Goal: Task Accomplishment & Management: Manage account settings

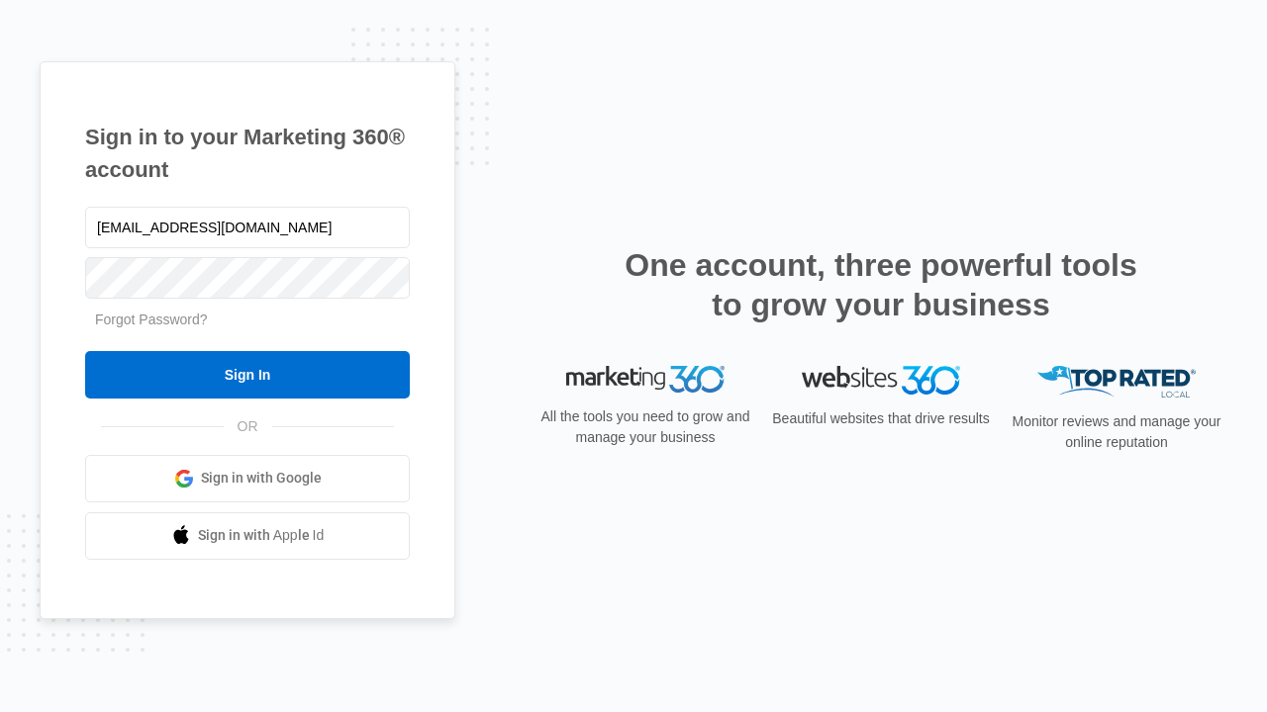
type input "dankie614@gmail.com"
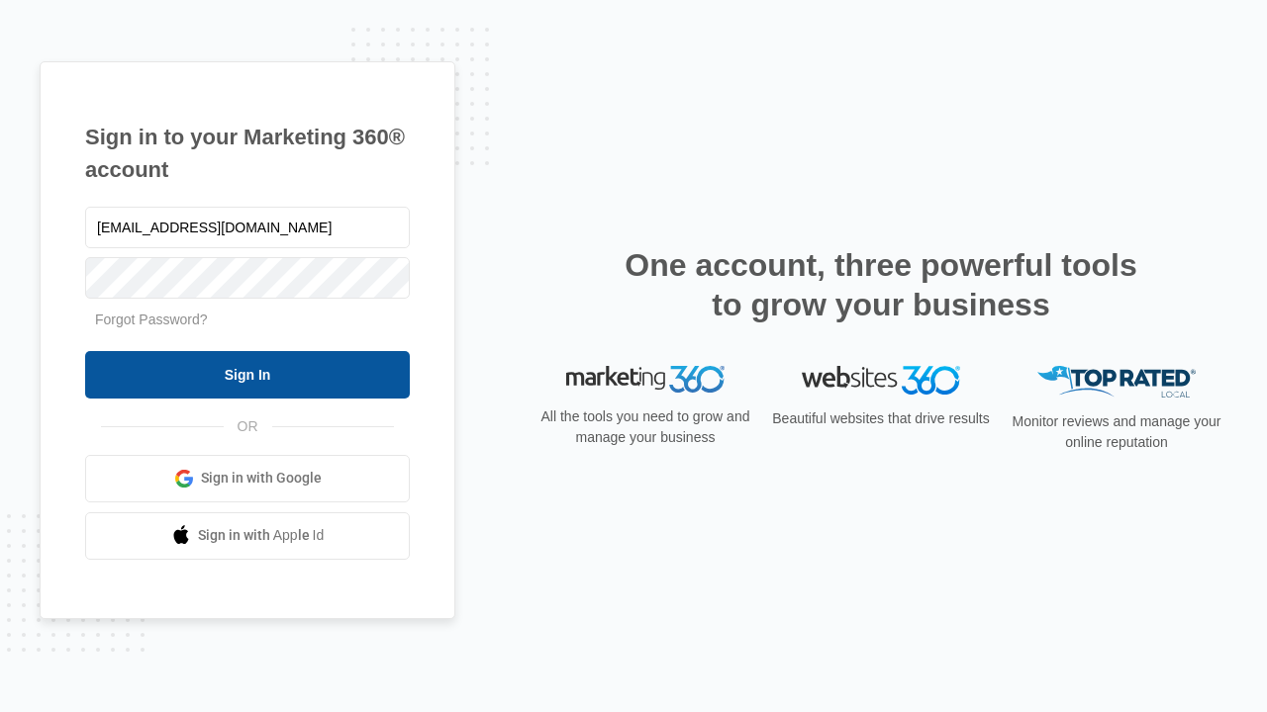
click at [247, 374] on input "Sign In" at bounding box center [247, 374] width 325 height 47
